Goal: Task Accomplishment & Management: Manage account settings

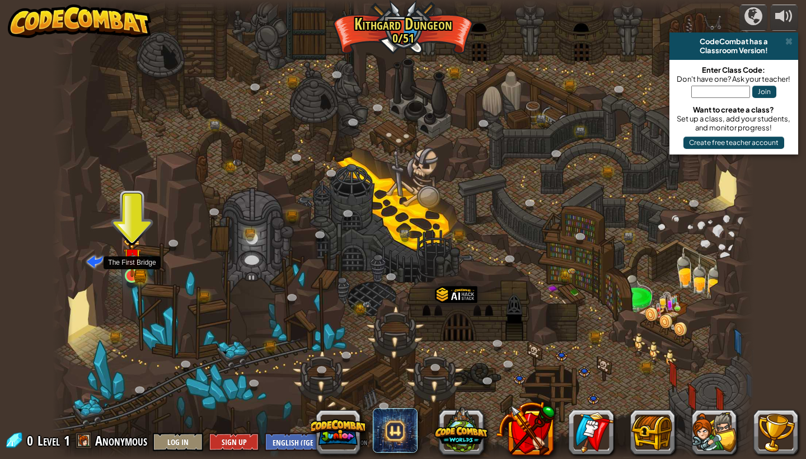
click at [133, 268] on img at bounding box center [132, 257] width 18 height 40
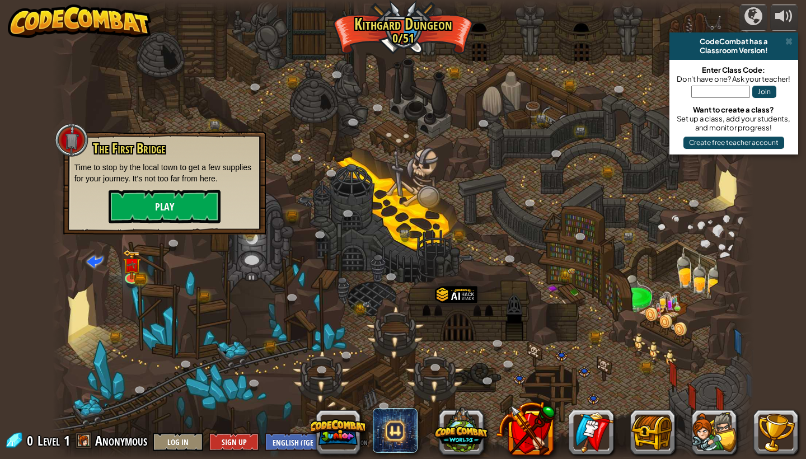
click at [175, 219] on button "Play" at bounding box center [165, 207] width 112 height 34
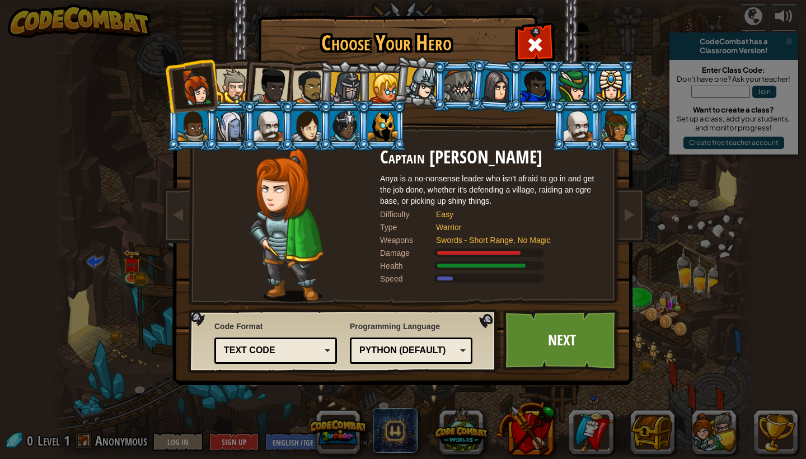
click at [277, 86] on div at bounding box center [270, 86] width 37 height 37
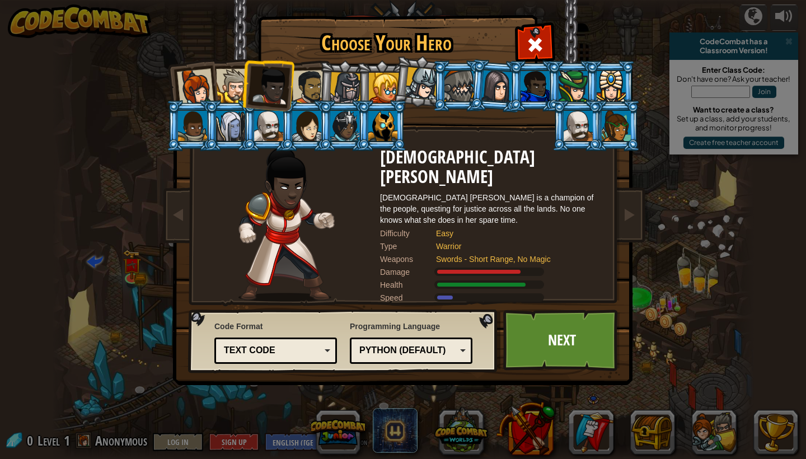
click at [321, 83] on li at bounding box center [343, 86] width 53 height 54
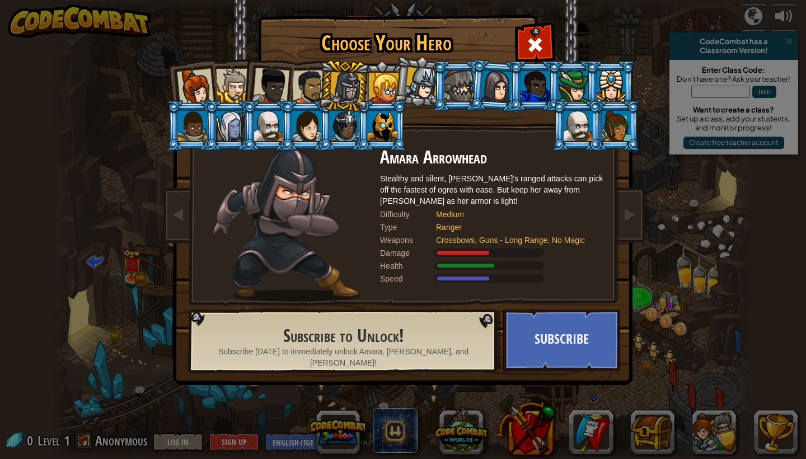
click at [311, 87] on div at bounding box center [309, 87] width 35 height 35
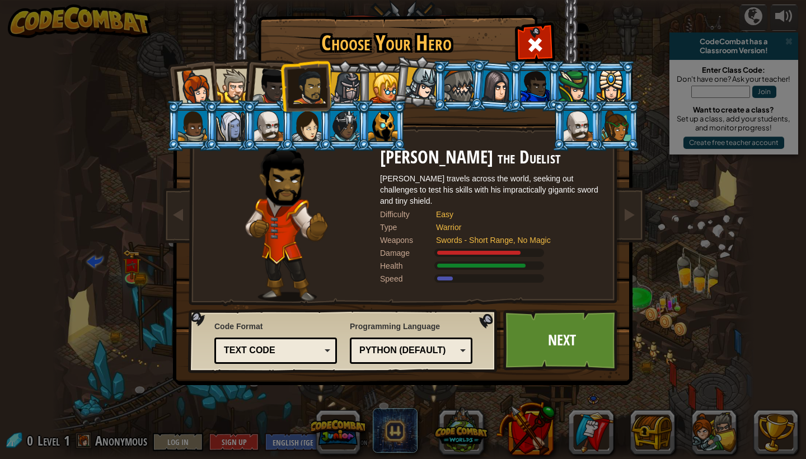
click at [378, 90] on div at bounding box center [384, 88] width 30 height 30
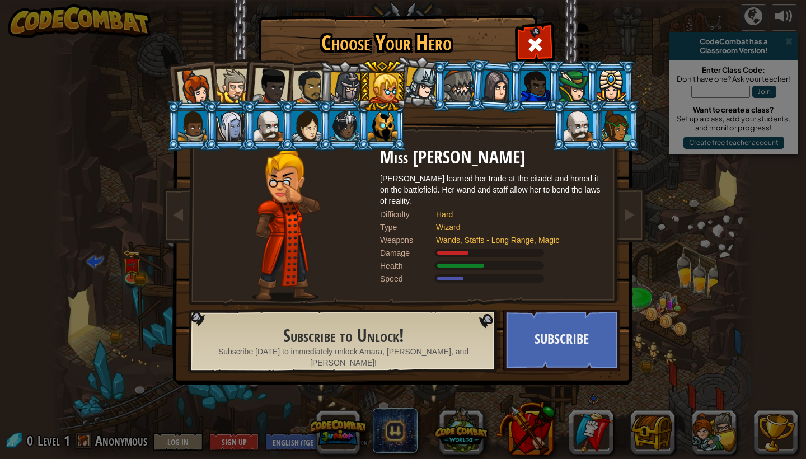
click at [424, 83] on div at bounding box center [421, 83] width 33 height 33
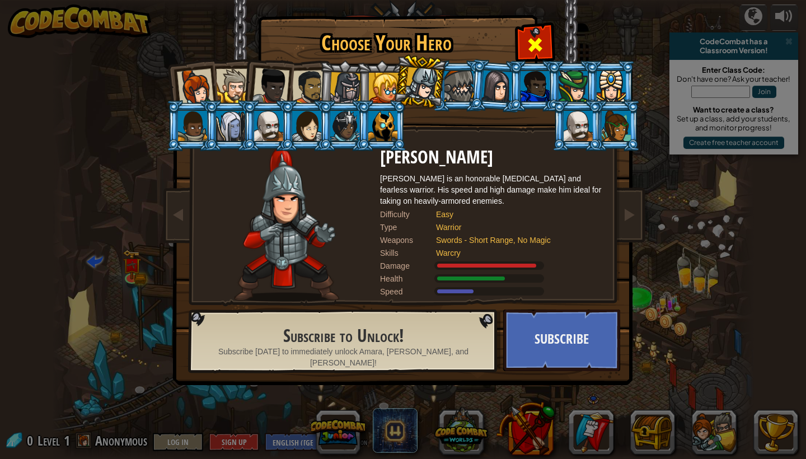
click at [528, 35] on div at bounding box center [534, 43] width 35 height 35
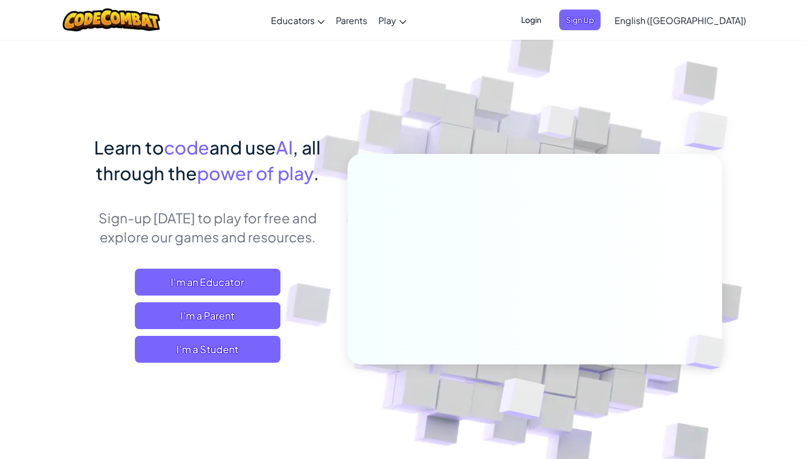
click at [548, 15] on span "Login" at bounding box center [531, 20] width 34 height 21
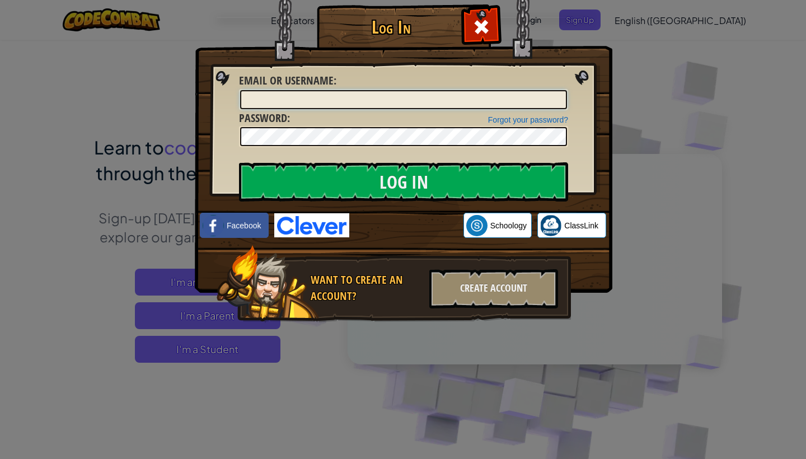
type input "Ecodes"
click at [343, 179] on input "Log In" at bounding box center [403, 181] width 329 height 39
